Goal: Find specific page/section: Find specific page/section

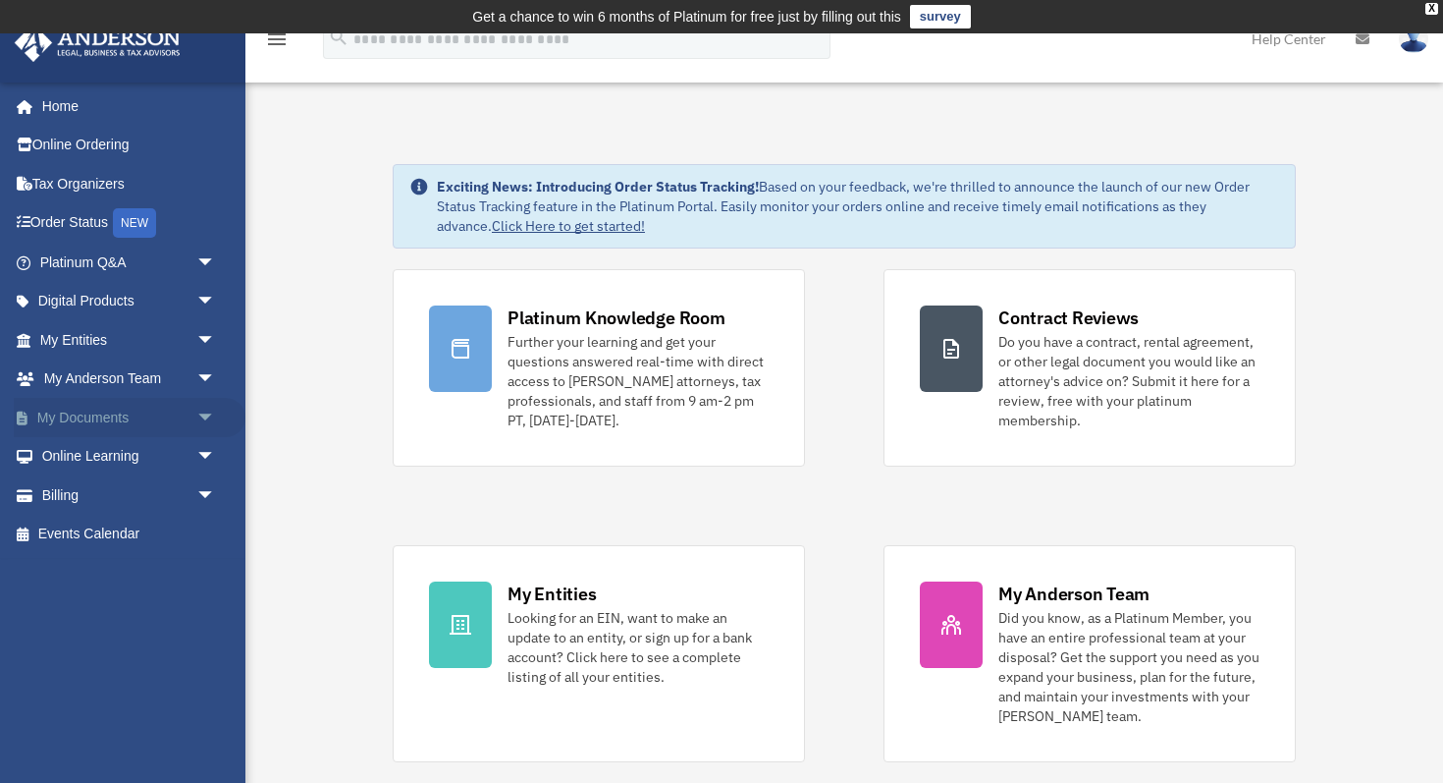
click at [87, 414] on link "My Documents arrow_drop_down" at bounding box center [130, 417] width 232 height 39
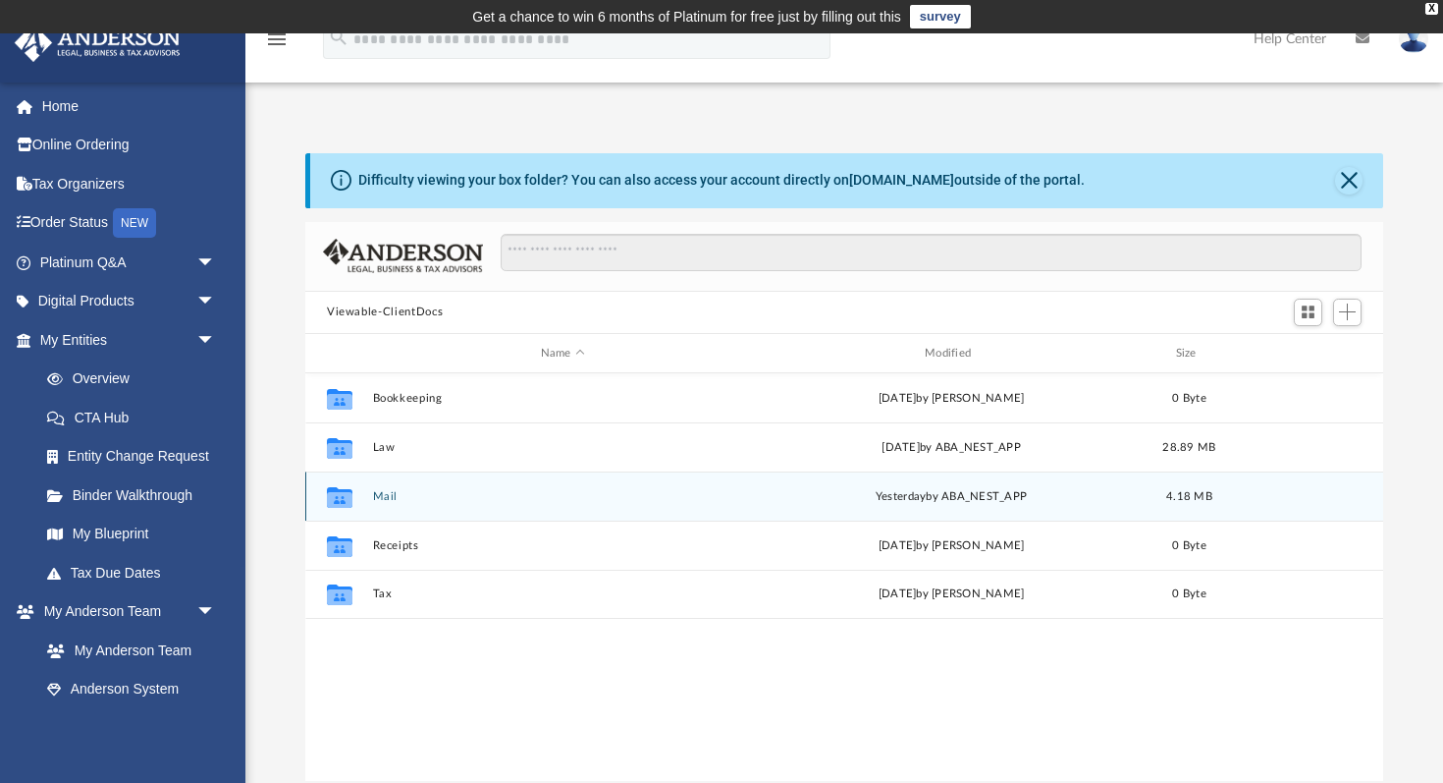
scroll to position [446, 1078]
click at [389, 505] on div "Collaborated Folder Mail yesterday by ABA_NEST_APP 4.18 MB" at bounding box center [844, 495] width 1078 height 49
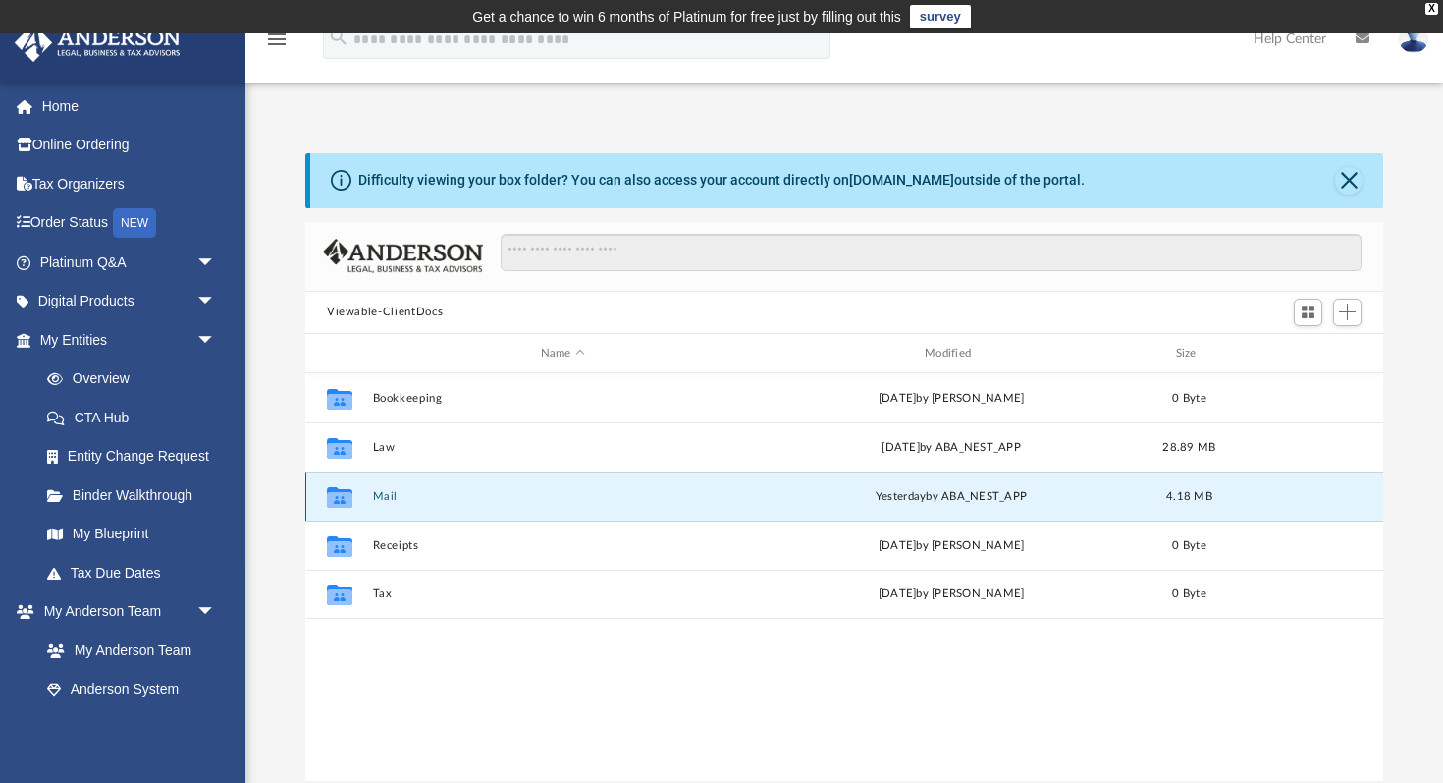
click at [382, 491] on button "Mail" at bounding box center [563, 496] width 380 height 13
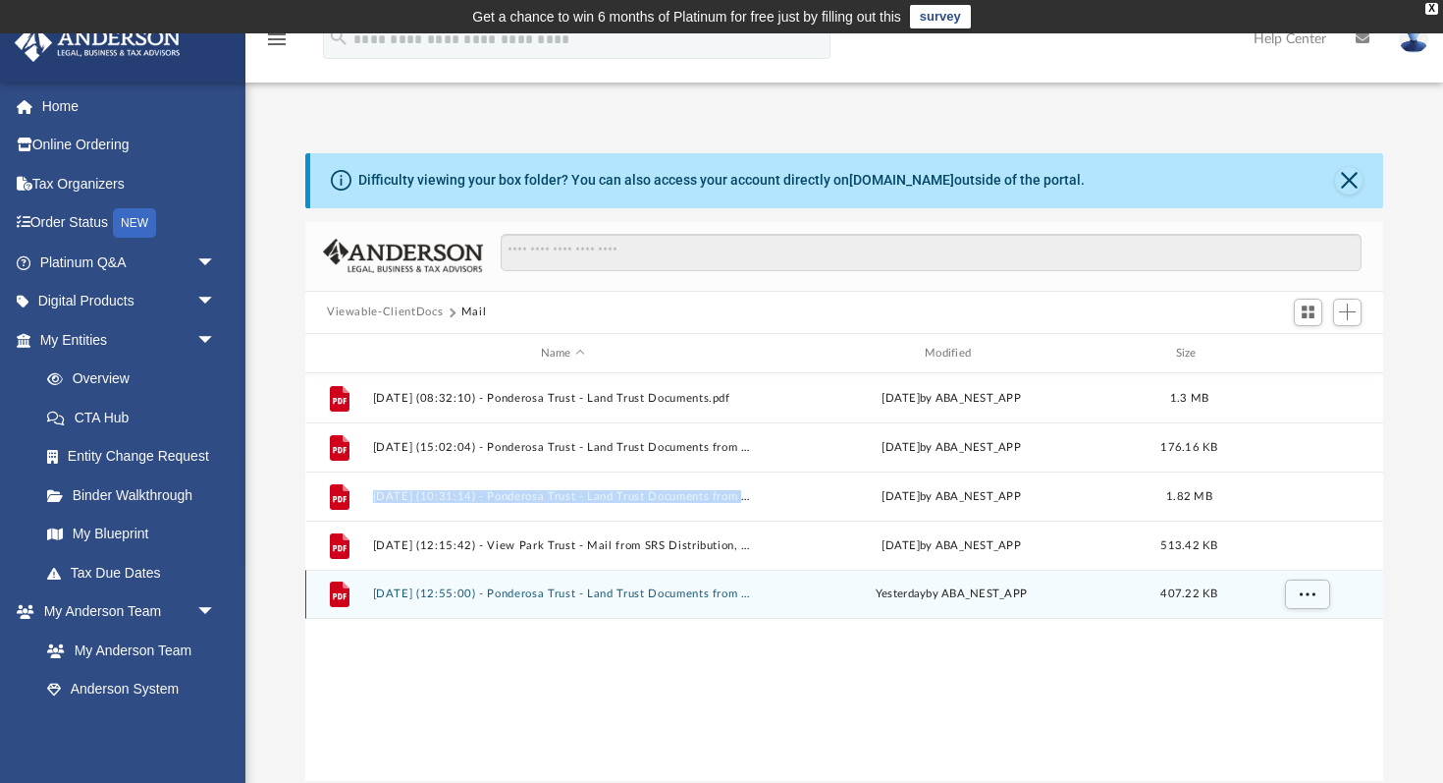
click at [697, 596] on button "2025.09.09 (12:55:00) - Ponderosa Trust - Land Trust Documents from Alex Doza.p…" at bounding box center [563, 594] width 380 height 13
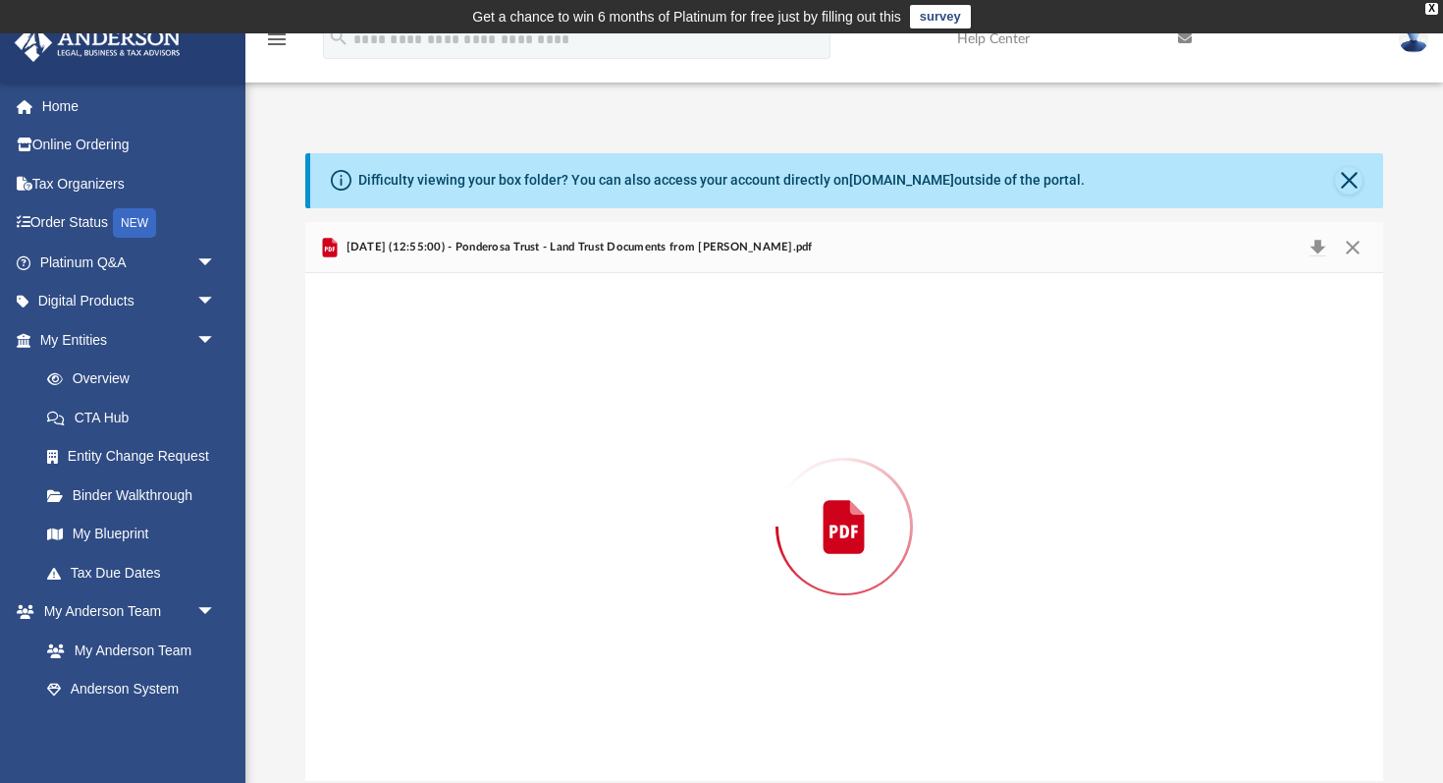
click at [697, 596] on div "Preview" at bounding box center [844, 526] width 1078 height 507
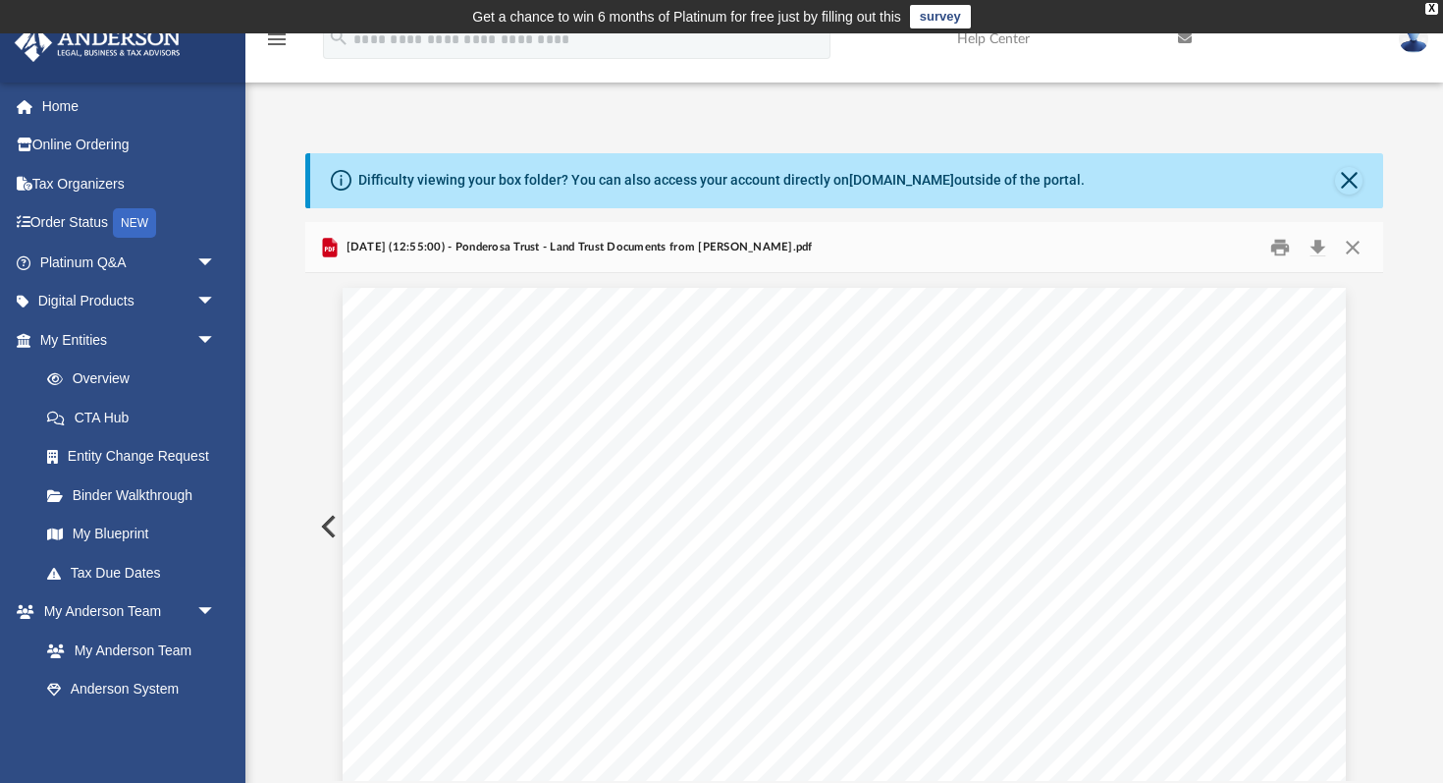
click at [550, 259] on div "2025.09.09 (12:55:00) - Ponderosa Trust - Land Trust Documents from Alex Doza.p…" at bounding box center [844, 248] width 1078 height 52
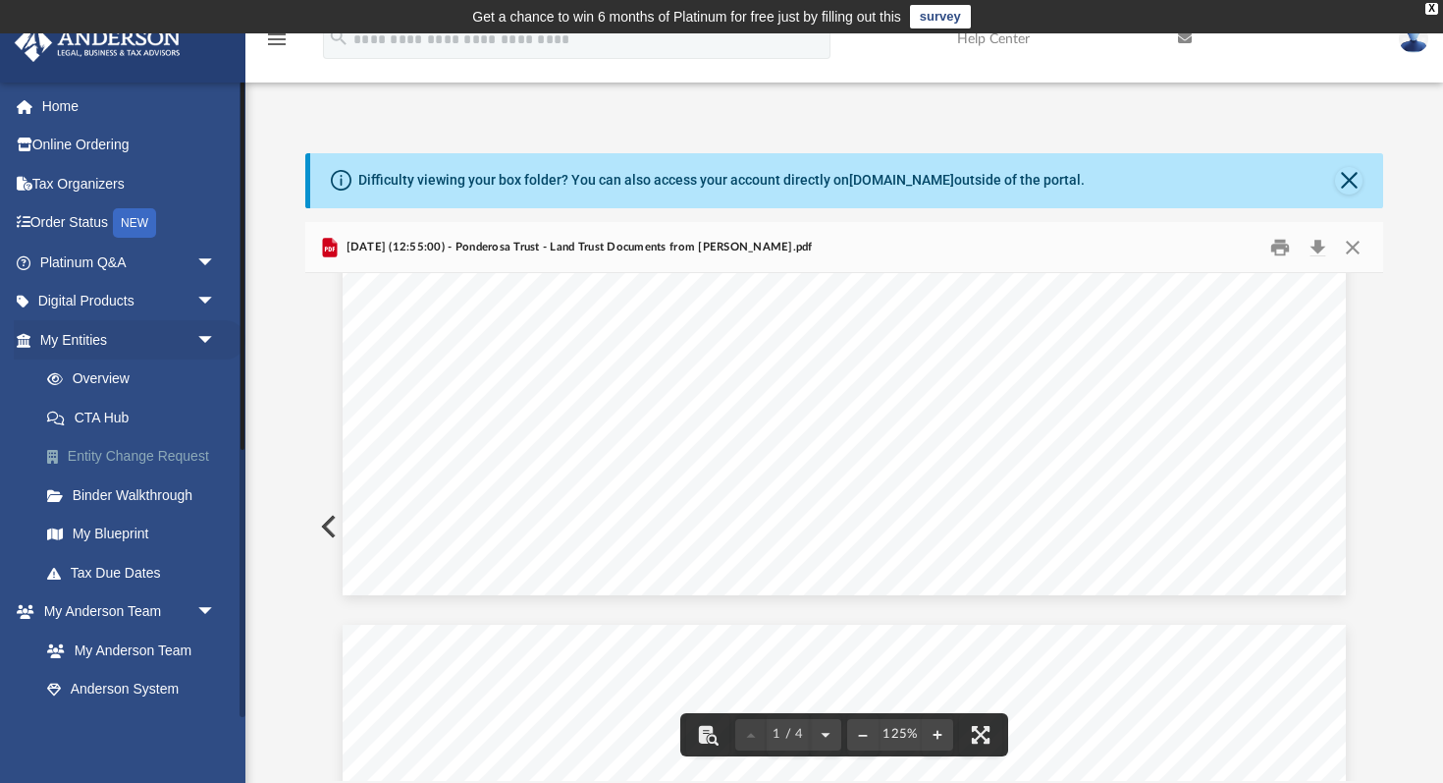
scroll to position [1030, 0]
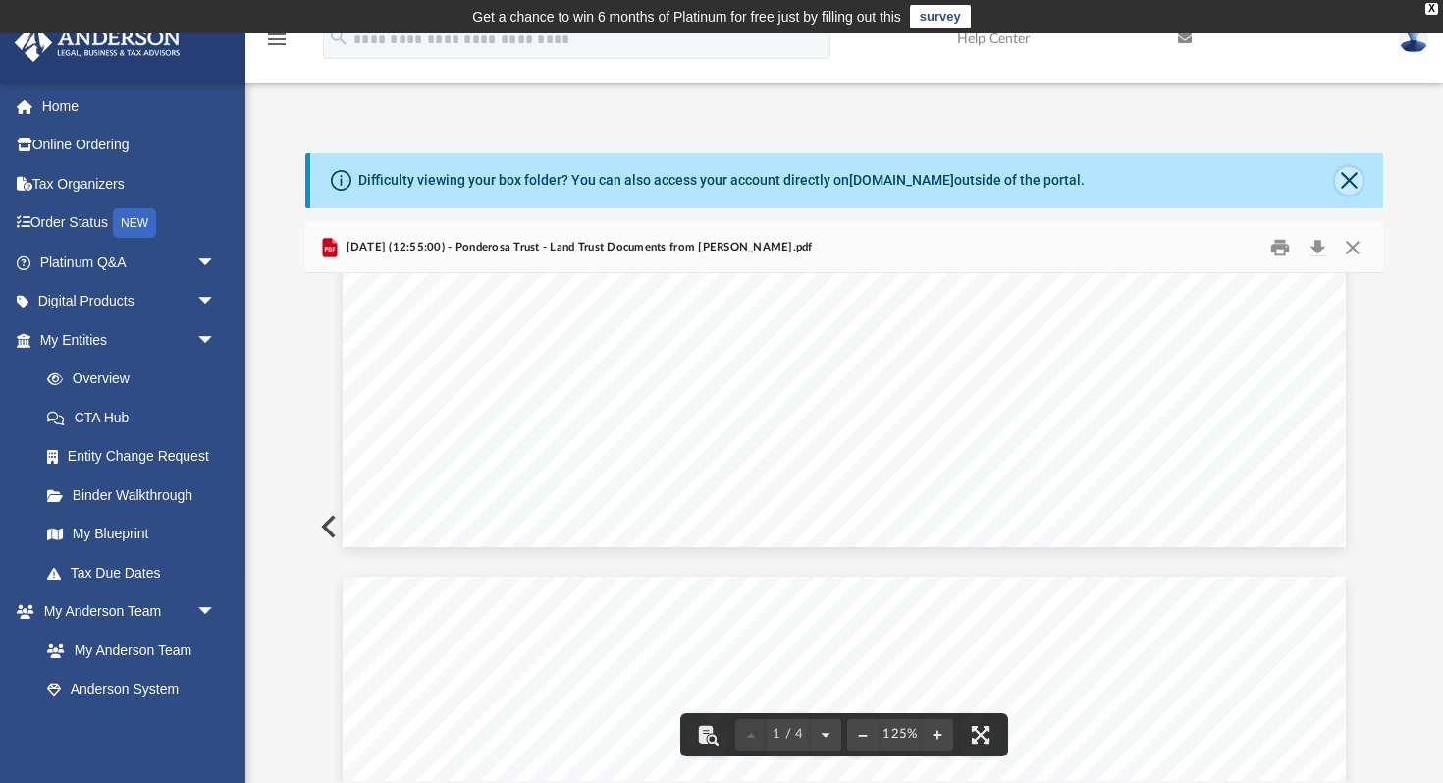
click at [1343, 179] on button "Close" at bounding box center [1348, 180] width 27 height 27
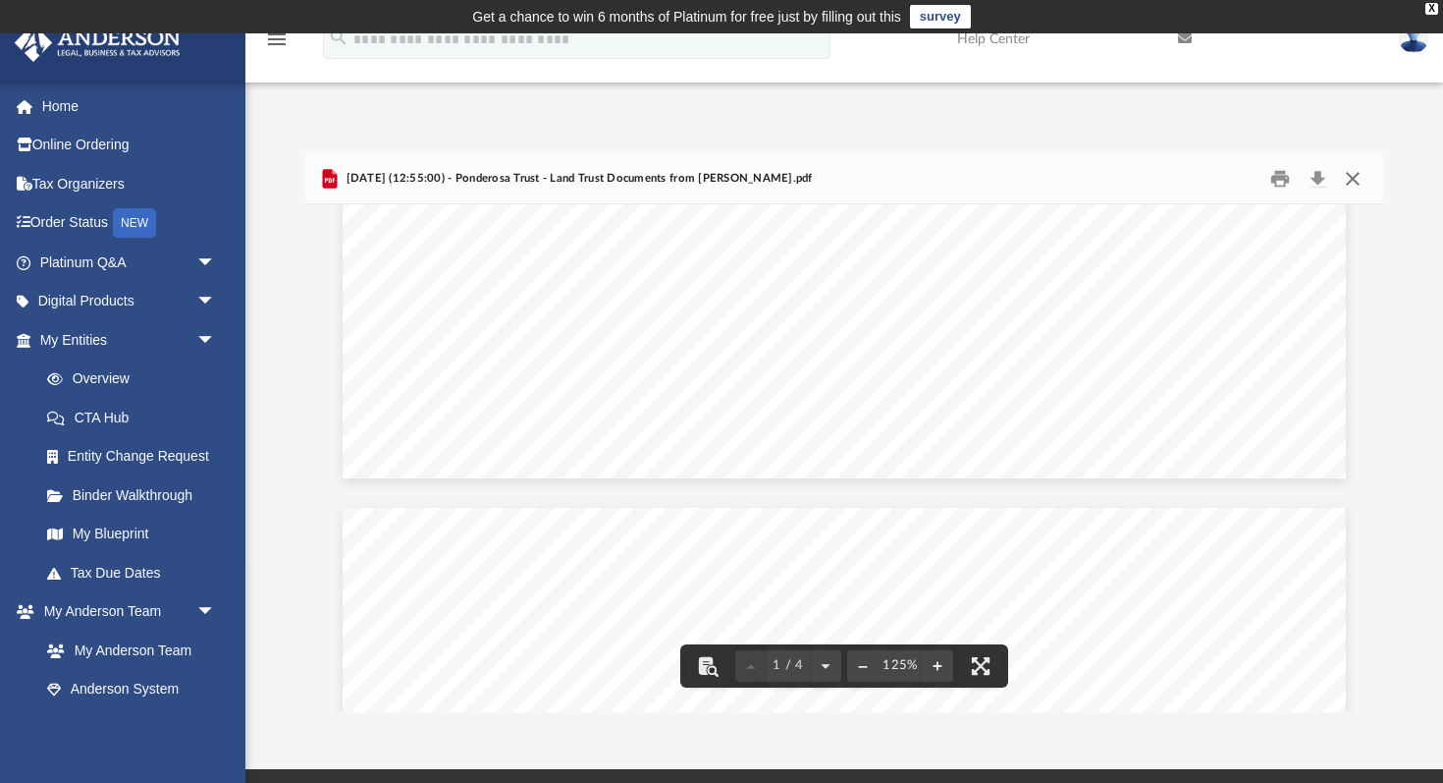
click at [1354, 179] on button "Close" at bounding box center [1352, 178] width 35 height 30
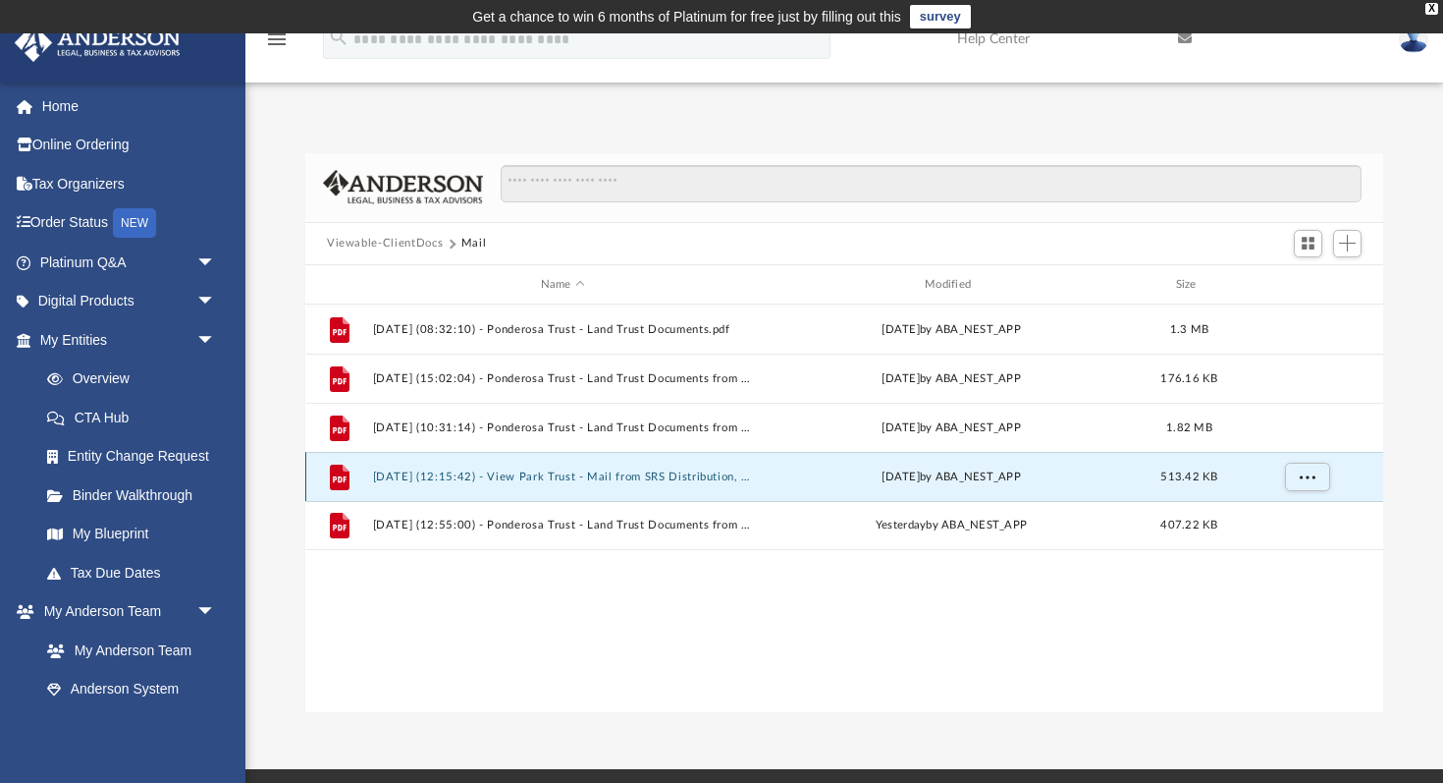
click at [684, 479] on button "2025.08.13 (12:15:42) - View Park Trust - Mail from SRS Distribution, Inc..pdf" at bounding box center [563, 476] width 380 height 13
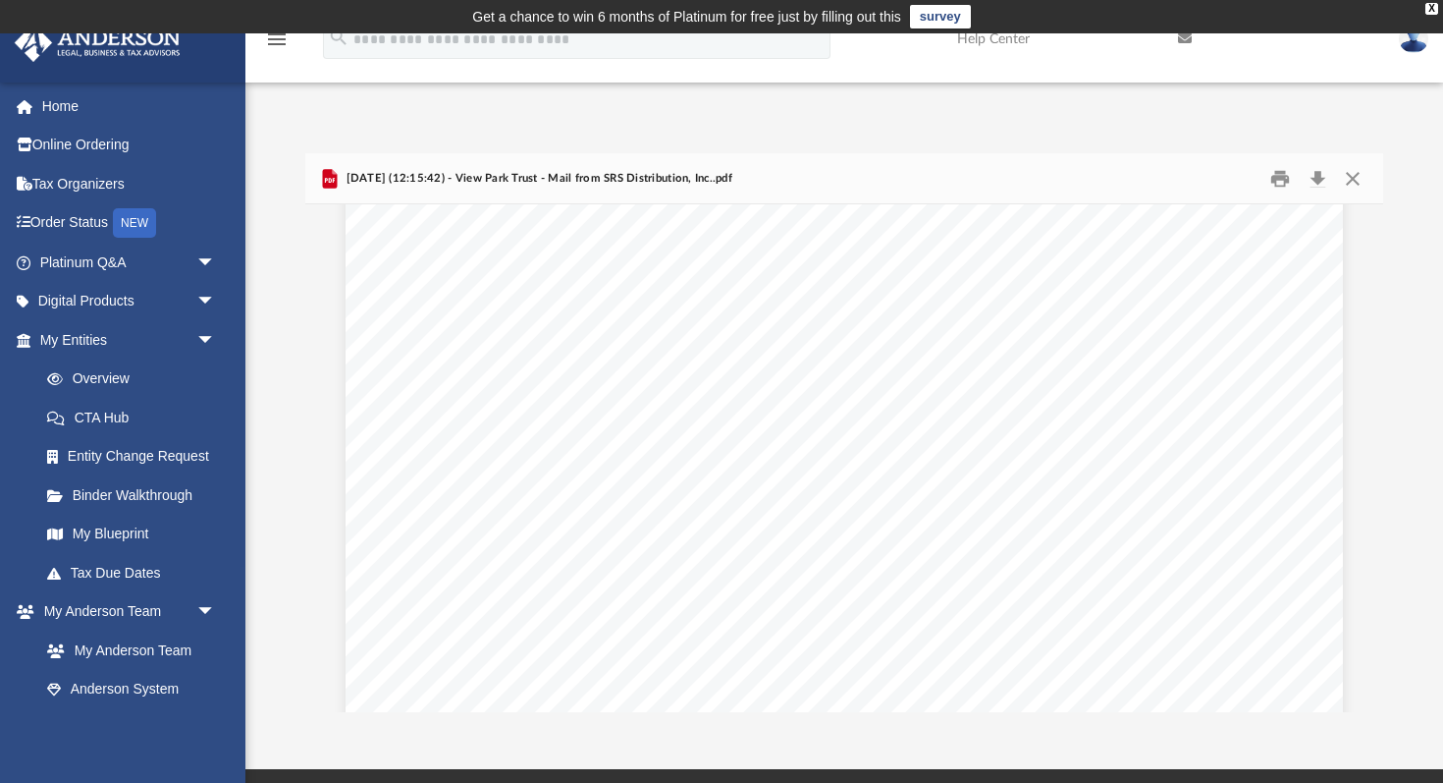
scroll to position [4298, 0]
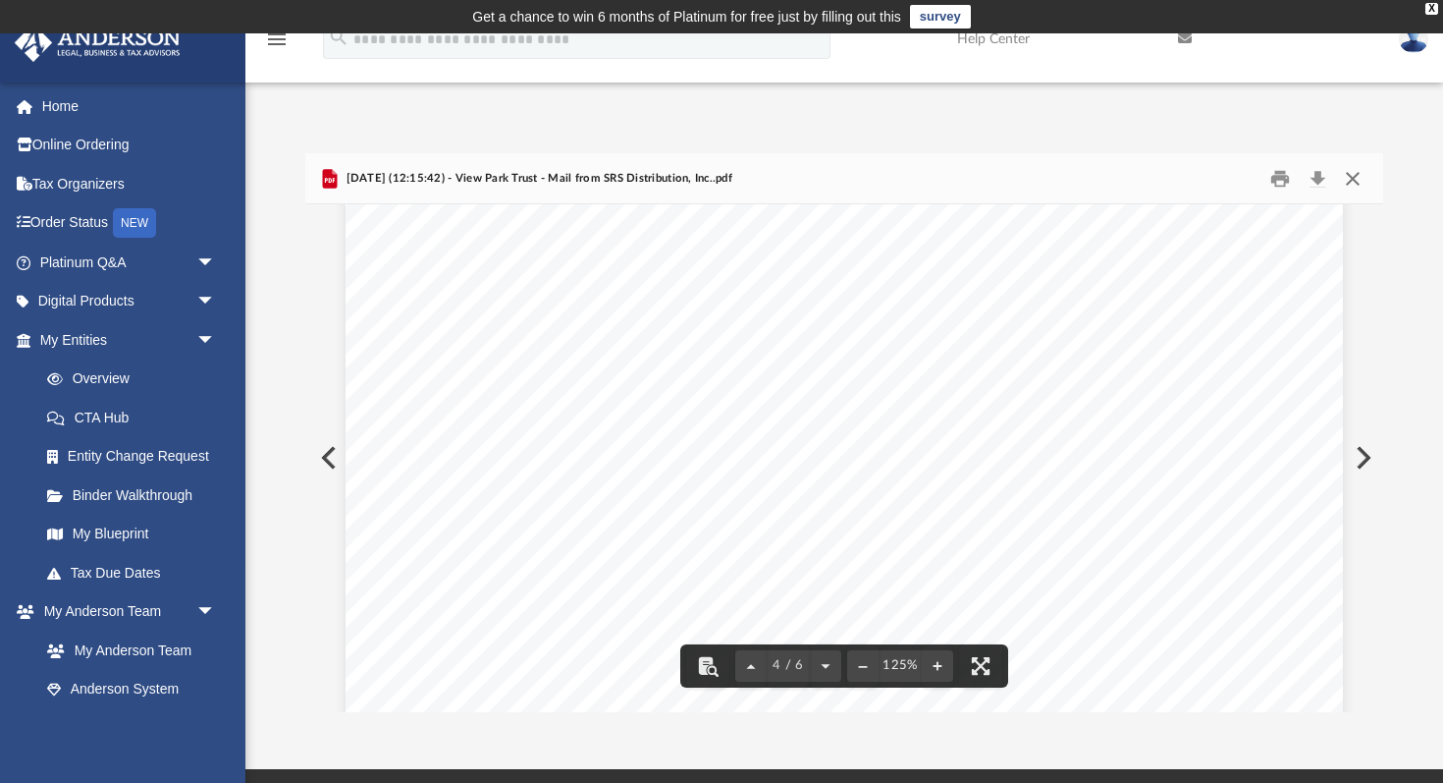
click at [1357, 179] on button "Close" at bounding box center [1352, 178] width 35 height 30
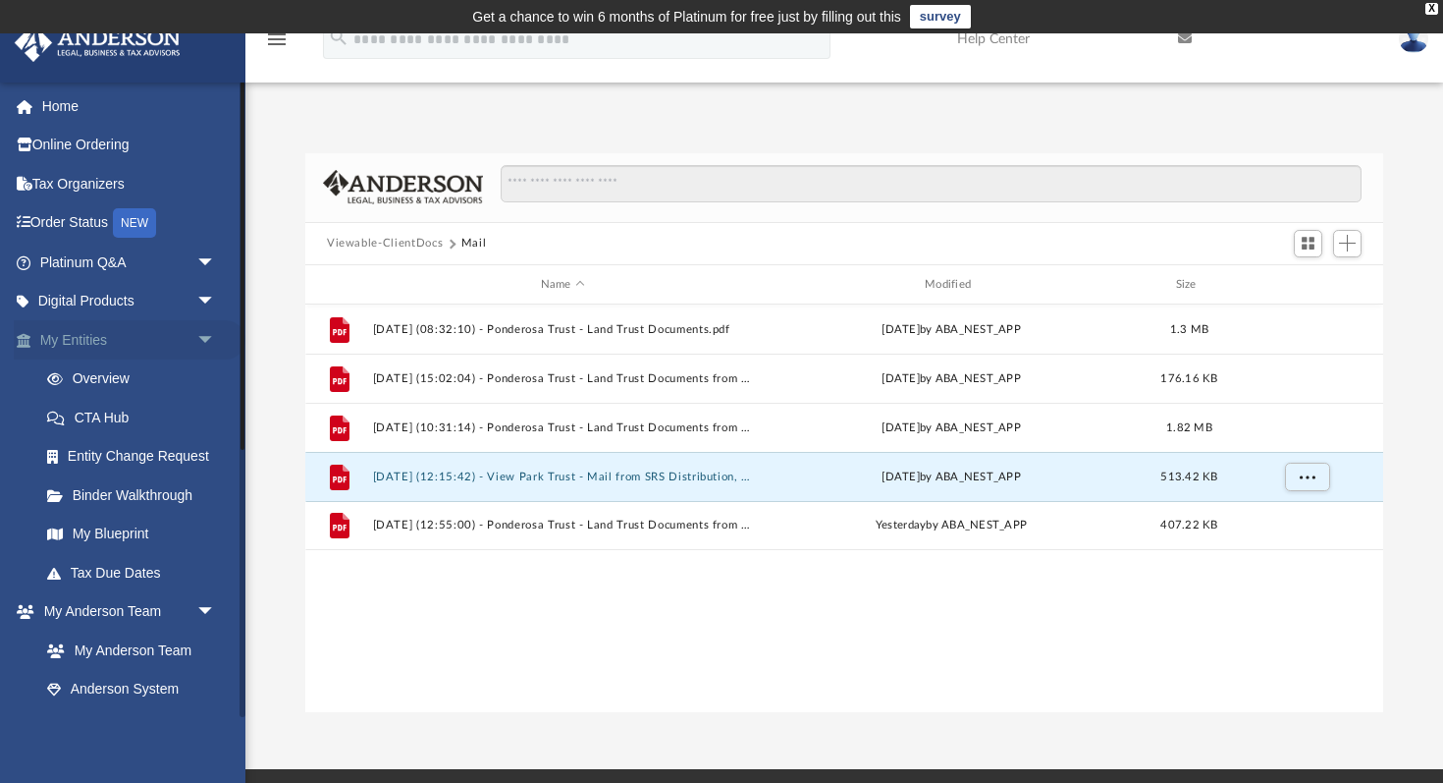
click at [150, 333] on link "My Entities arrow_drop_down" at bounding box center [130, 339] width 232 height 39
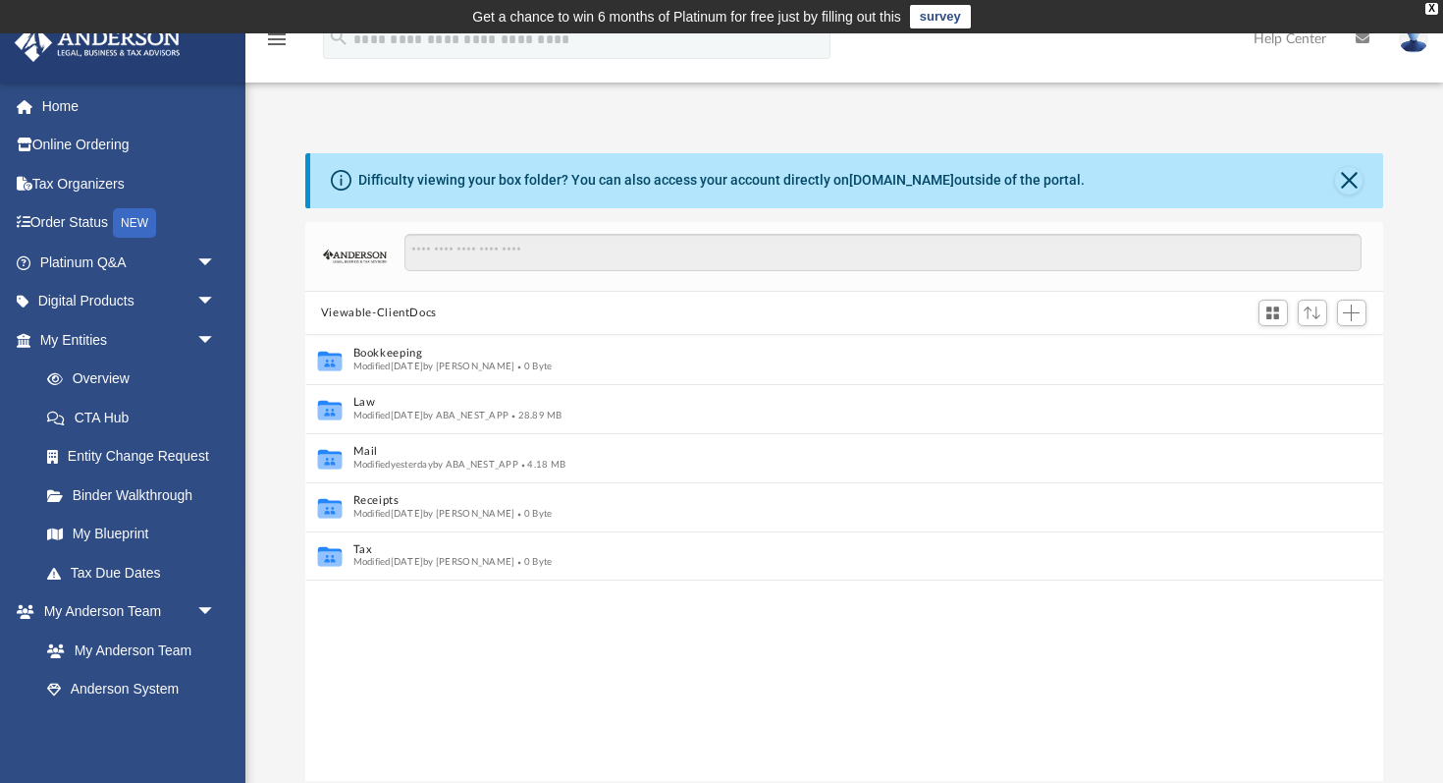
scroll to position [1, 1]
